Goal: Check status: Verify the current state of an ongoing process or item

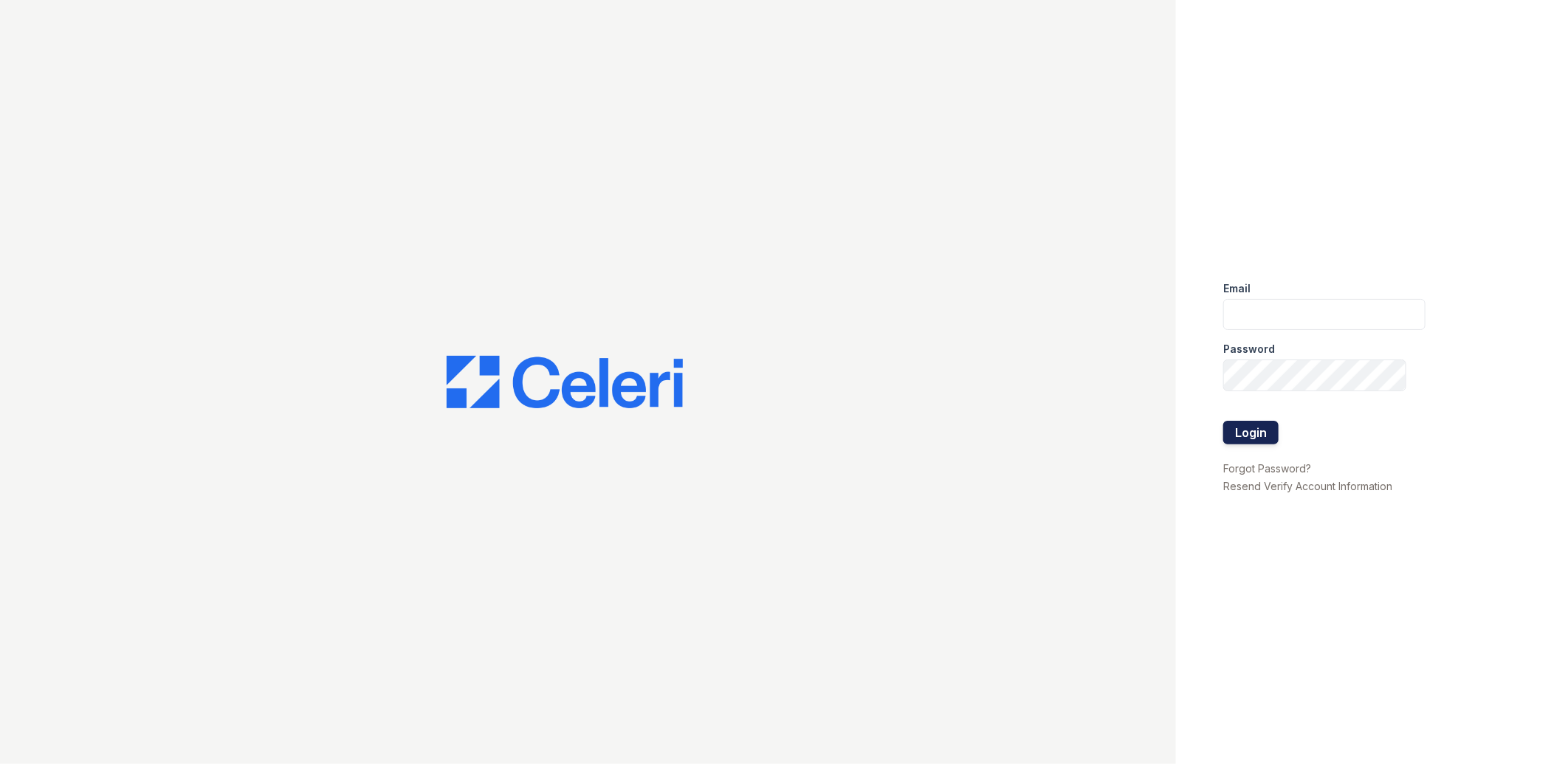
type input "[EMAIL_ADDRESS][DOMAIN_NAME]"
click at [1257, 433] on button "Login" at bounding box center [1250, 433] width 55 height 24
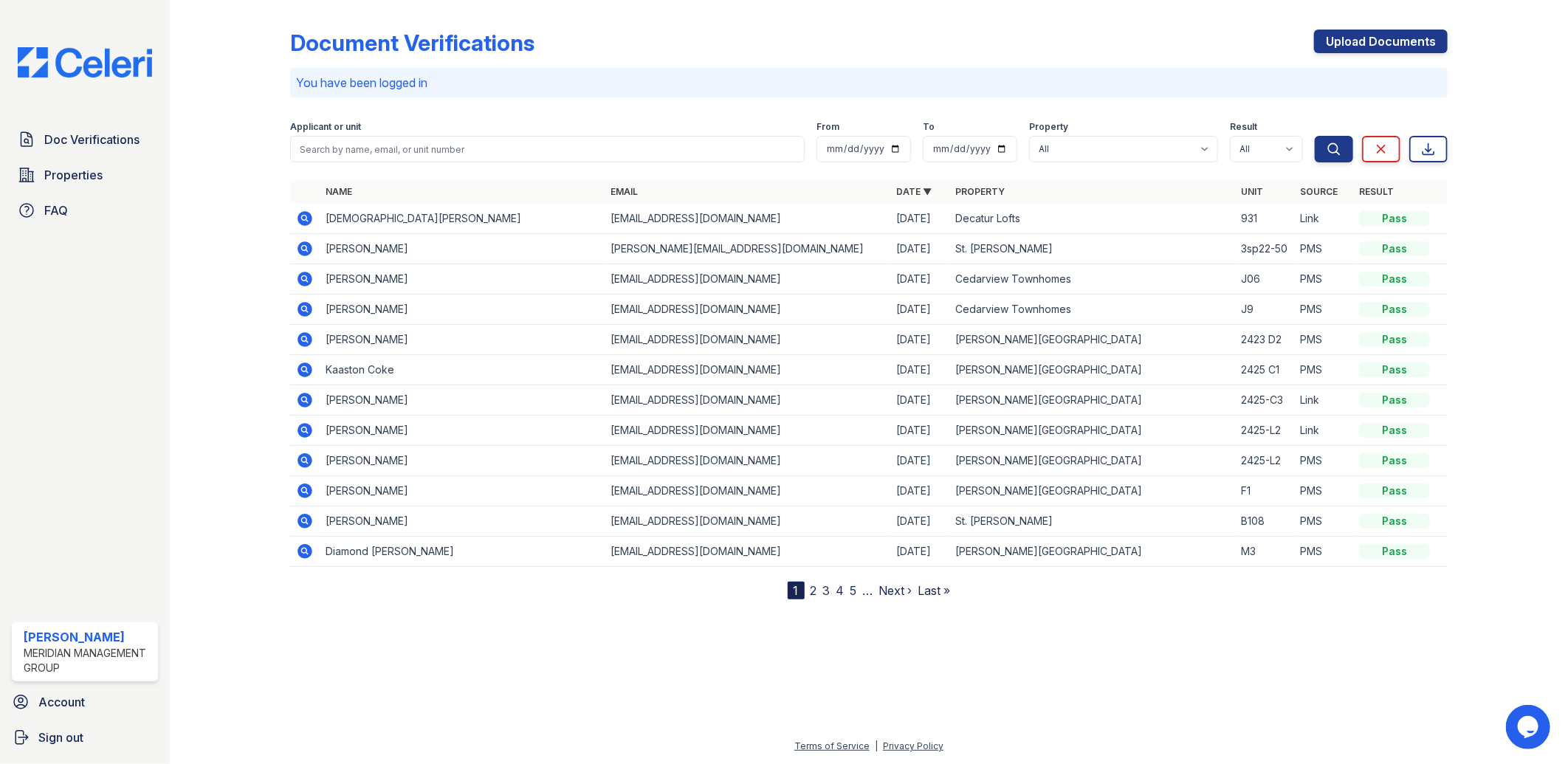
click at [337, 188] on link "Name" at bounding box center [339, 191] width 27 height 11
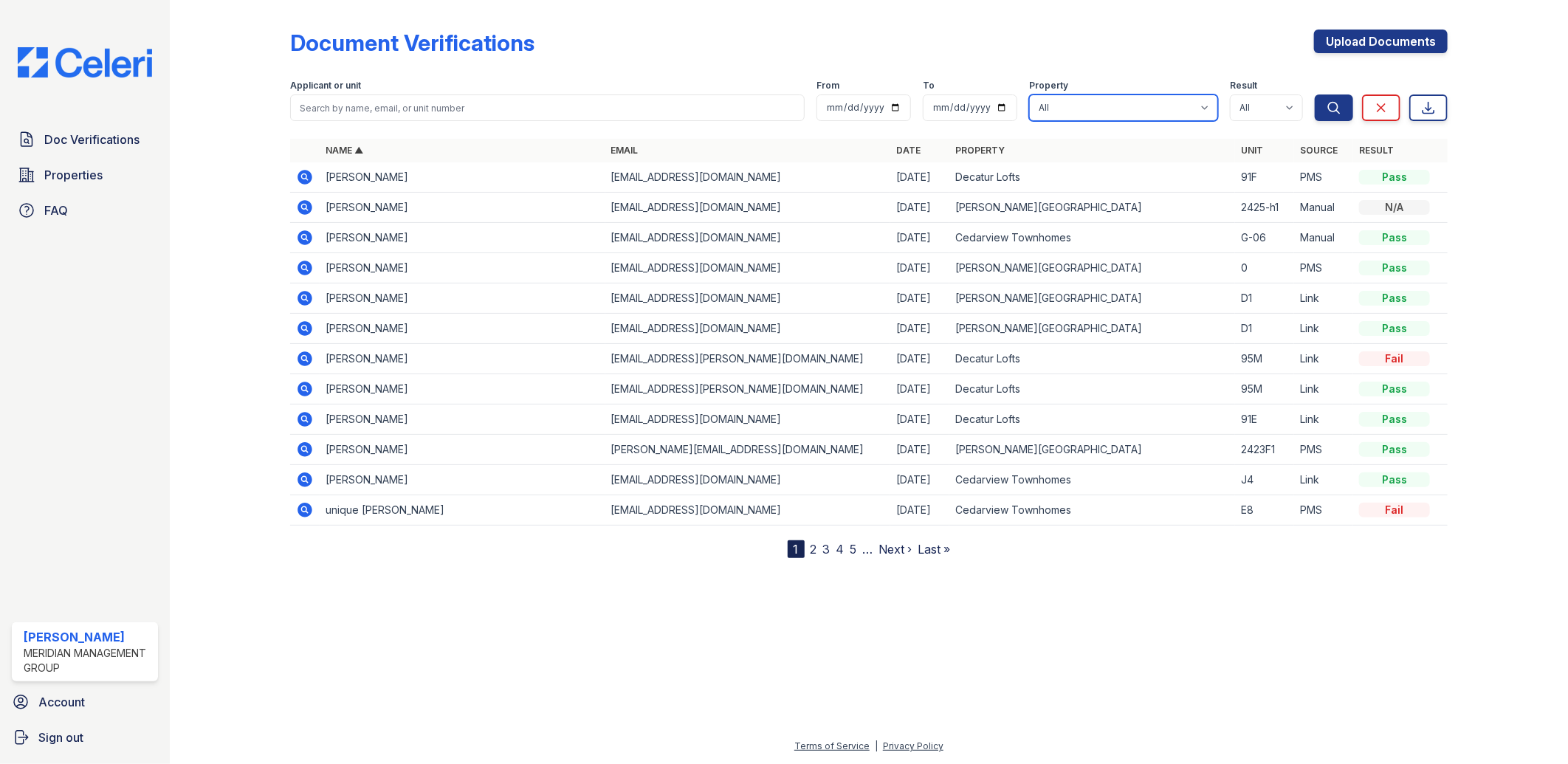
click at [1056, 105] on select "All [PERSON_NAME][GEOGRAPHIC_DATA] [PERSON_NAME] [GEOGRAPHIC_DATA] [GEOGRAPHIC_…" at bounding box center [1123, 108] width 189 height 27
select select "274"
click at [1030, 94] on select "All [PERSON_NAME][GEOGRAPHIC_DATA] [PERSON_NAME] [GEOGRAPHIC_DATA] [GEOGRAPHIC_…" at bounding box center [1123, 108] width 189 height 27
click at [1327, 98] on button "Search" at bounding box center [1333, 108] width 38 height 27
